Goal: Check status: Check status

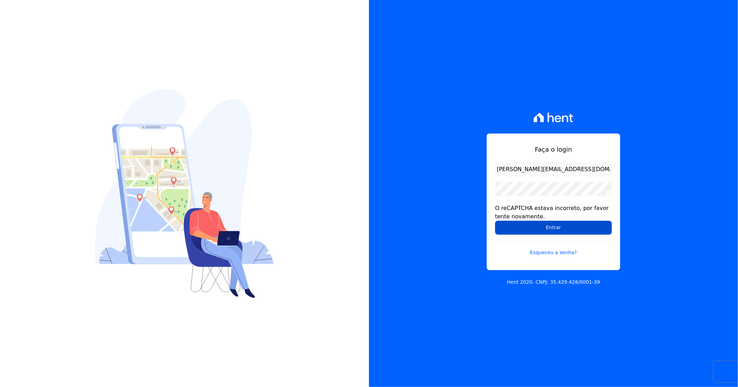
click at [542, 230] on input "Entrar" at bounding box center [553, 228] width 117 height 14
click at [548, 227] on input "Entrar" at bounding box center [553, 228] width 117 height 14
click at [548, 232] on input "Entrar" at bounding box center [553, 228] width 117 height 14
click at [541, 226] on input "Entrar" at bounding box center [553, 228] width 117 height 14
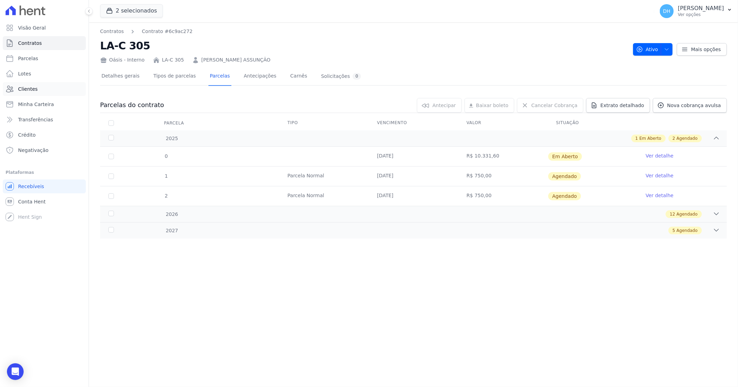
click at [37, 83] on link "Clientes" at bounding box center [44, 89] width 83 height 14
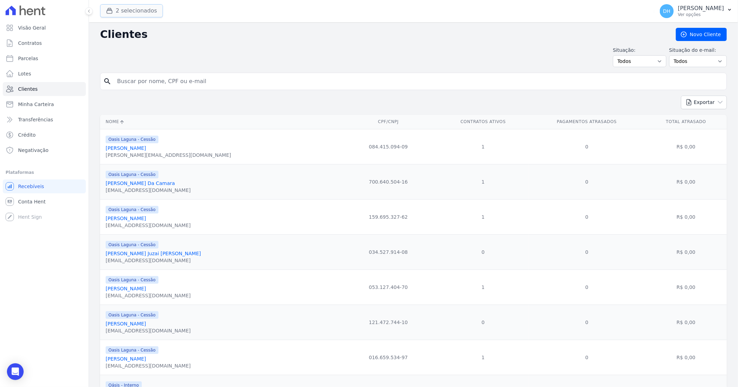
click at [134, 16] on button "2 selecionados" at bounding box center [131, 10] width 63 height 13
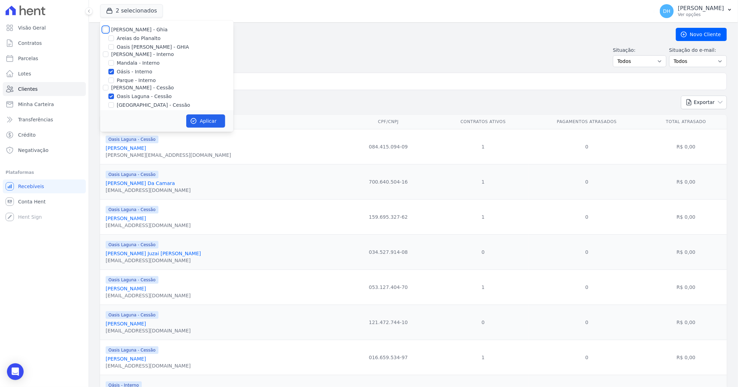
click at [107, 29] on input "Celina Guimaraes - Ghia" at bounding box center [106, 30] width 6 height 6
checkbox input "true"
click at [107, 56] on input "Celina Guimarães - Interno" at bounding box center [106, 54] width 6 height 6
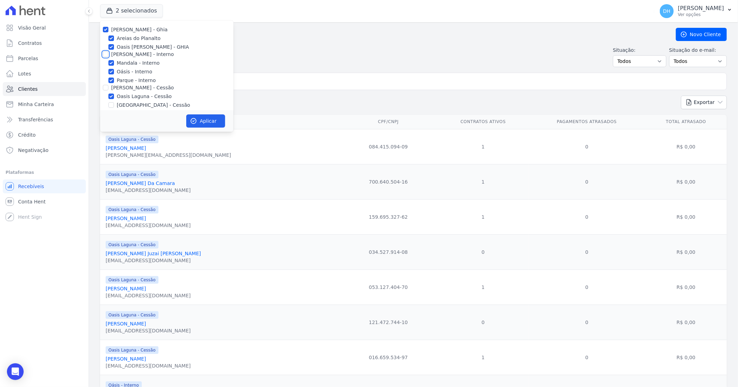
checkbox input "true"
click at [103, 89] on input "Celina Guimaraes - Cessão" at bounding box center [106, 88] width 6 height 6
checkbox input "true"
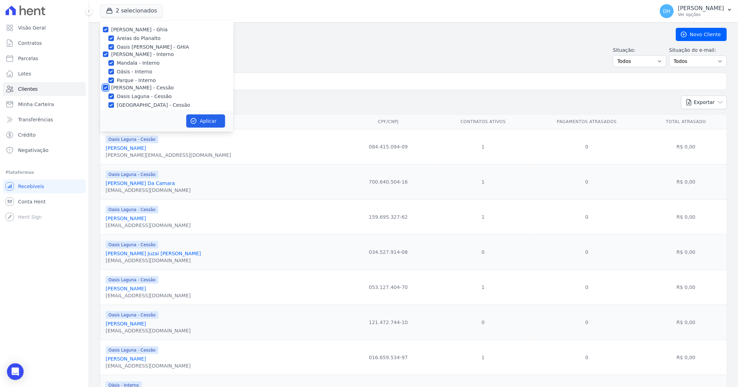
checkbox input "true"
click at [105, 81] on input "Celina Guimaraes - LBA" at bounding box center [106, 83] width 6 height 6
checkbox input "true"
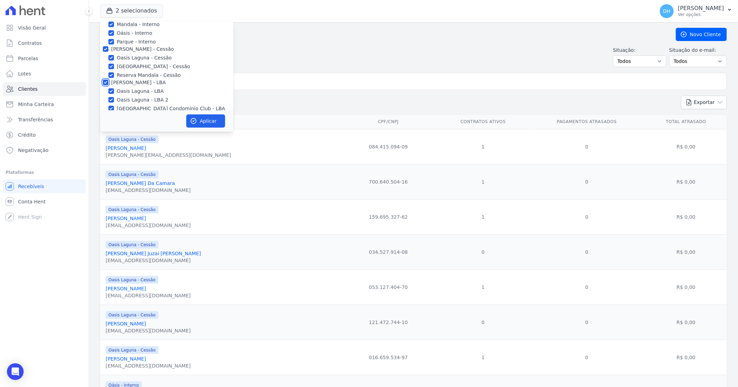
checkbox input "true"
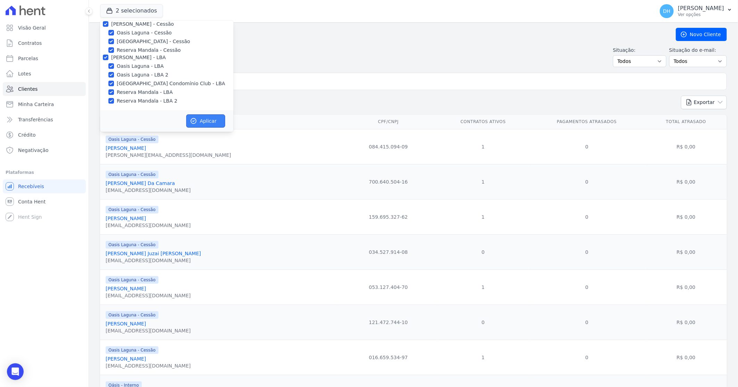
click at [218, 118] on button "Aplicar" at bounding box center [205, 120] width 39 height 13
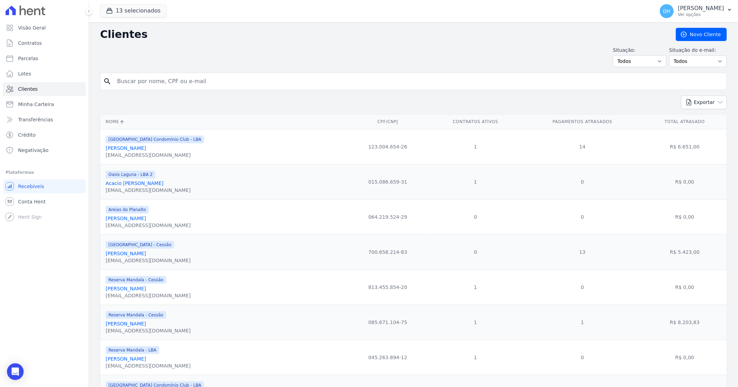
click at [143, 81] on input "search" at bounding box center [418, 81] width 611 height 14
type input "magno"
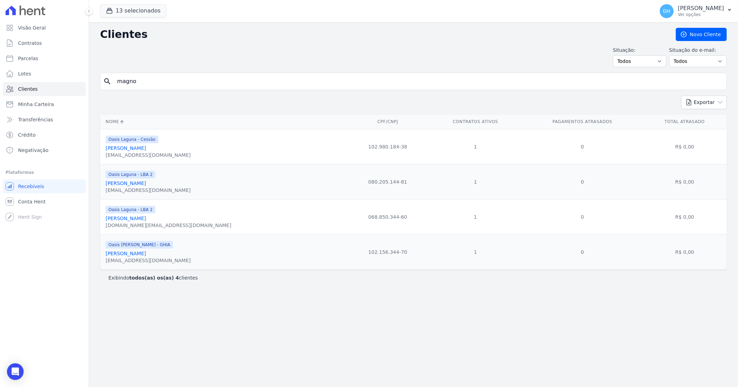
click at [146, 147] on link "Magno De Lima Rodrigues" at bounding box center [126, 148] width 40 height 6
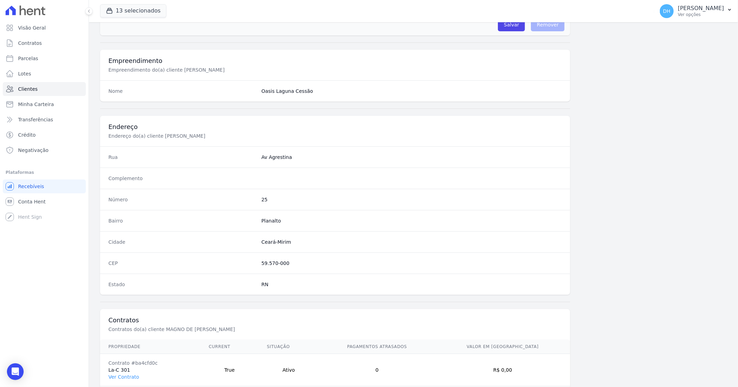
scroll to position [264, 0]
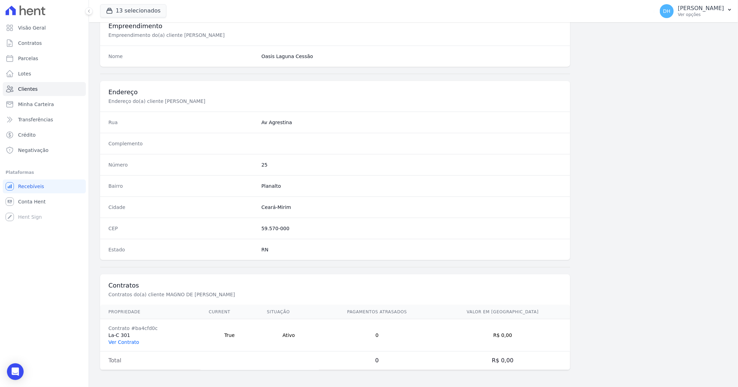
click at [129, 342] on link "Ver Contrato" at bounding box center [123, 342] width 31 height 6
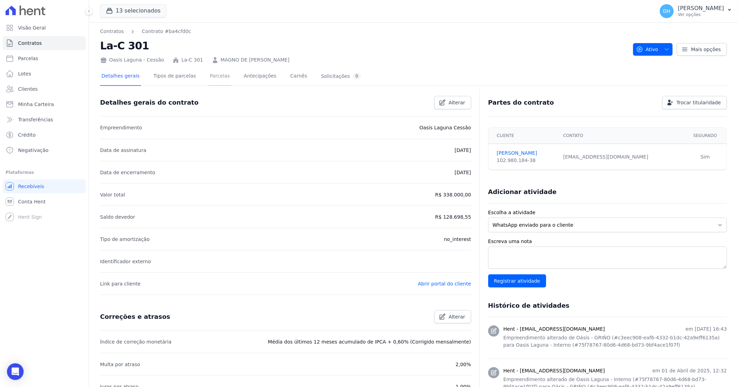
click at [209, 76] on link "Parcelas" at bounding box center [220, 76] width 23 height 18
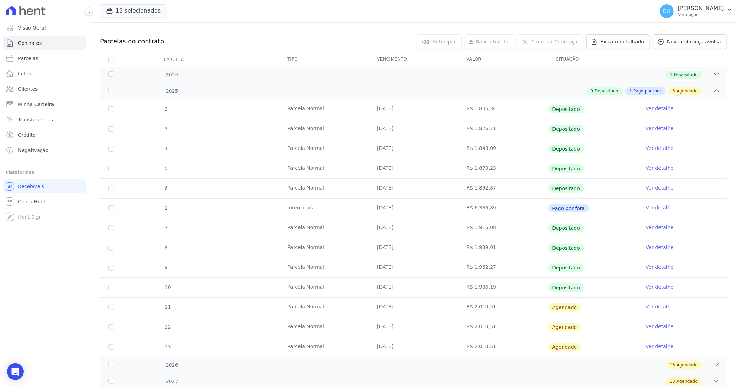
scroll to position [77, 0]
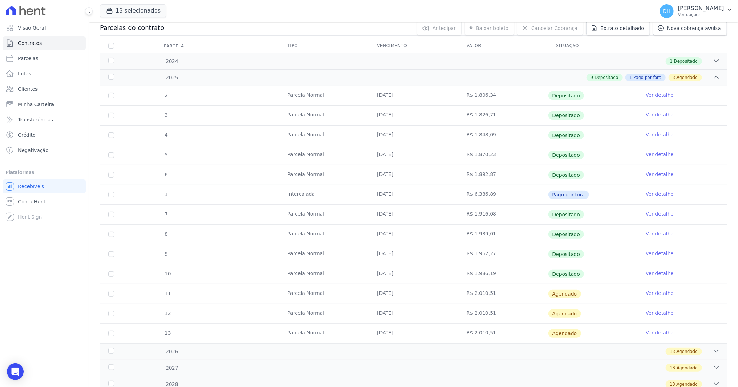
click at [647, 273] on link "Ver detalhe" at bounding box center [660, 273] width 28 height 7
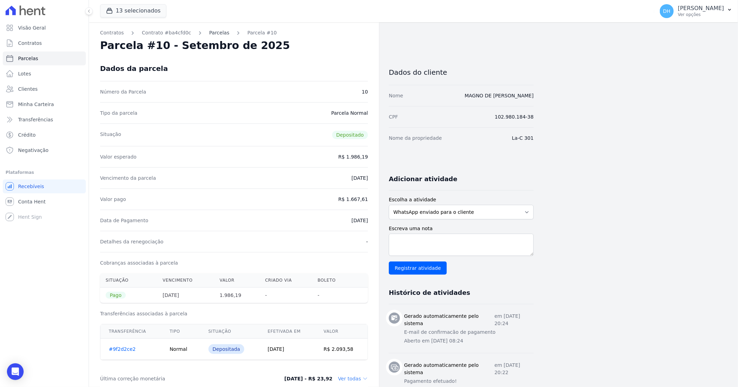
click at [213, 33] on link "Parcelas" at bounding box center [219, 32] width 20 height 7
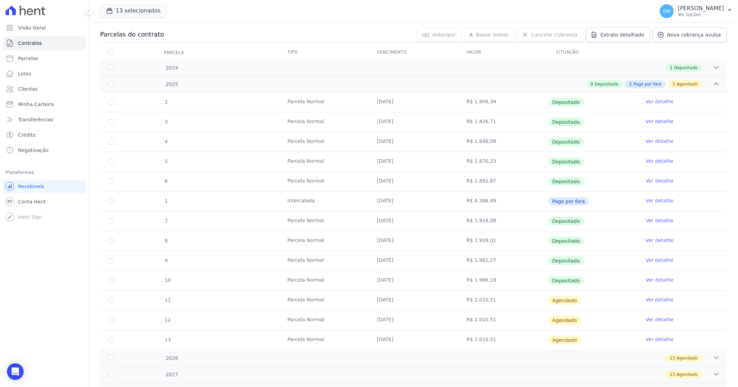
scroll to position [77, 0]
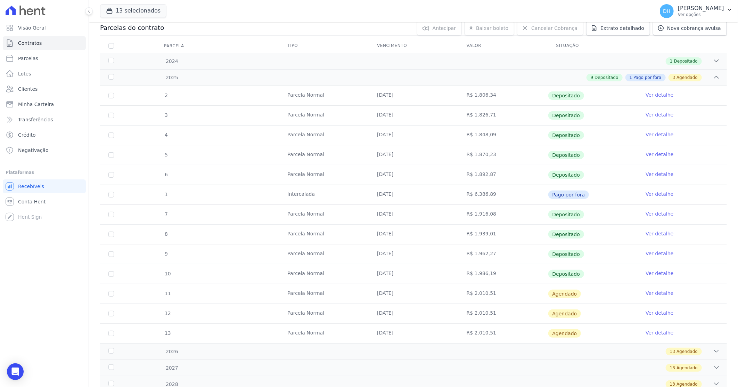
click at [649, 295] on link "Ver detalhe" at bounding box center [660, 292] width 28 height 7
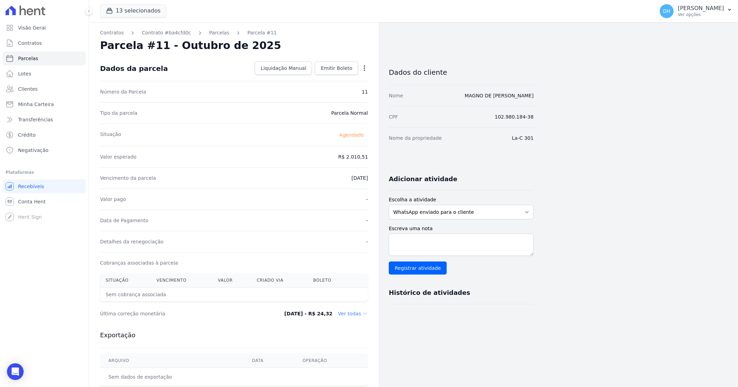
click at [360, 316] on dd "Ver todas" at bounding box center [353, 313] width 30 height 7
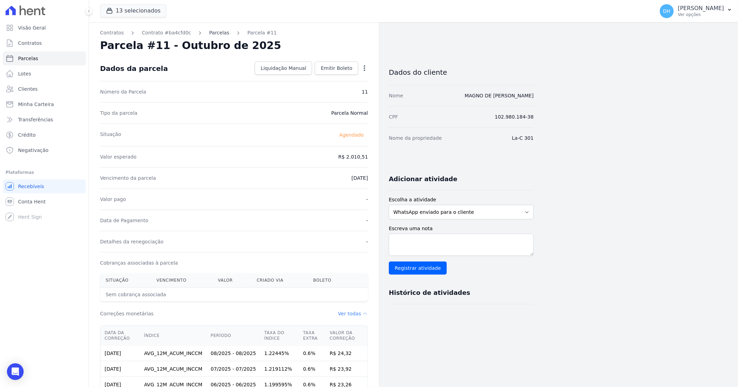
click at [213, 32] on link "Parcelas" at bounding box center [219, 32] width 20 height 7
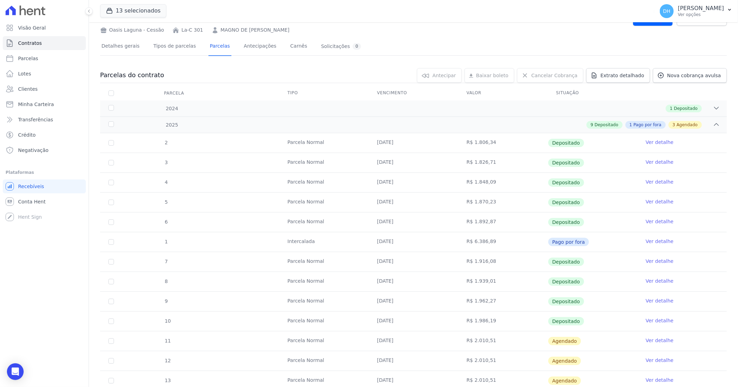
scroll to position [77, 0]
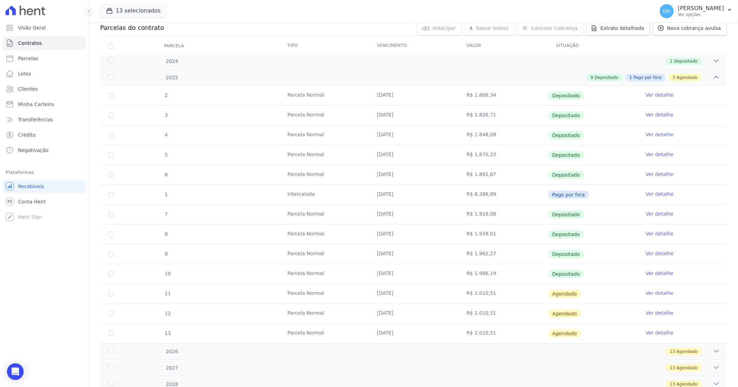
click at [648, 271] on link "Ver detalhe" at bounding box center [660, 273] width 28 height 7
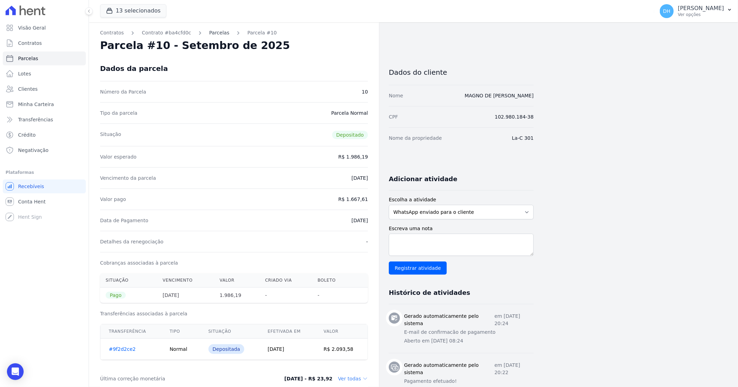
click at [211, 31] on link "Parcelas" at bounding box center [219, 32] width 20 height 7
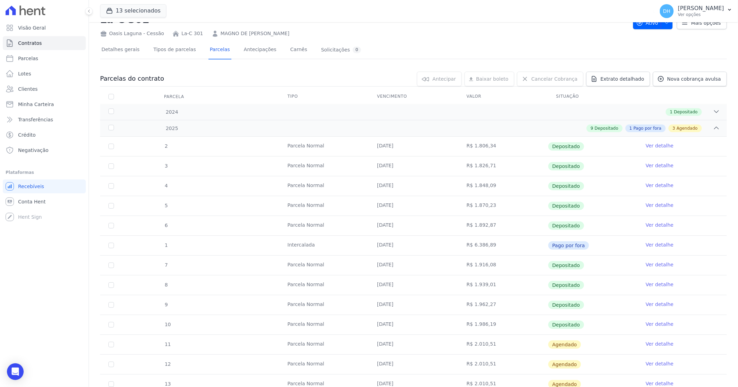
scroll to position [39, 0]
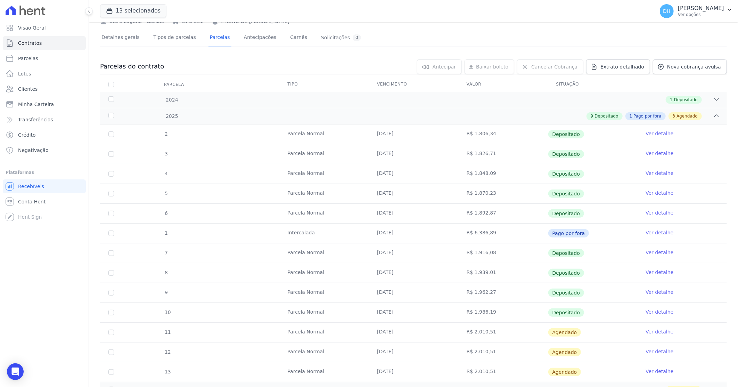
click at [647, 334] on link "Ver detalhe" at bounding box center [660, 331] width 28 height 7
